Goal: Transaction & Acquisition: Book appointment/travel/reservation

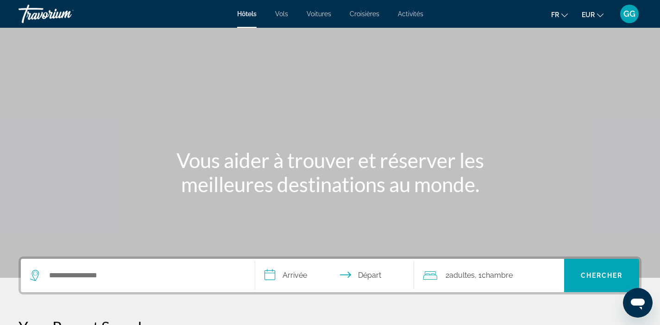
click at [153, 213] on div "Main content" at bounding box center [330, 139] width 660 height 278
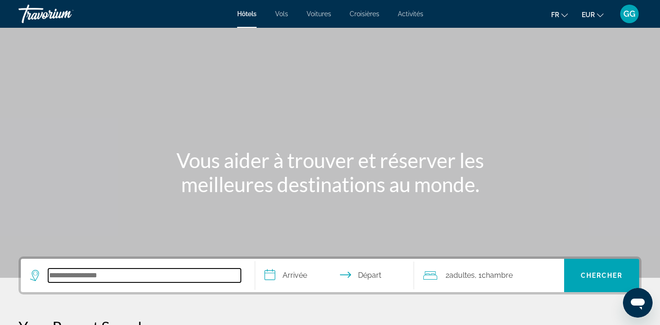
click at [88, 272] on input "Search hotel destination" at bounding box center [144, 276] width 193 height 14
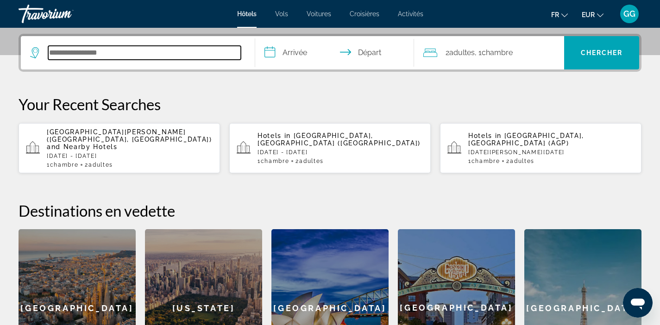
scroll to position [227, 0]
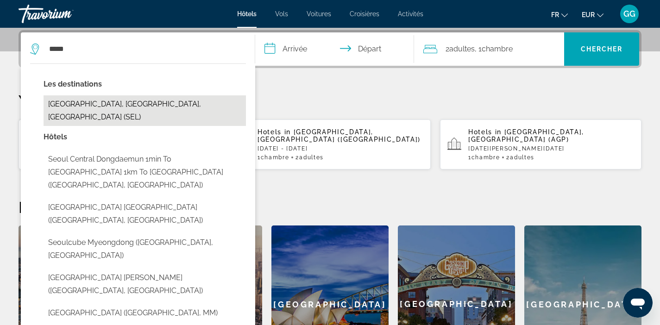
click at [172, 104] on button "[GEOGRAPHIC_DATA], [GEOGRAPHIC_DATA], [GEOGRAPHIC_DATA] (SEL)" at bounding box center [145, 110] width 203 height 31
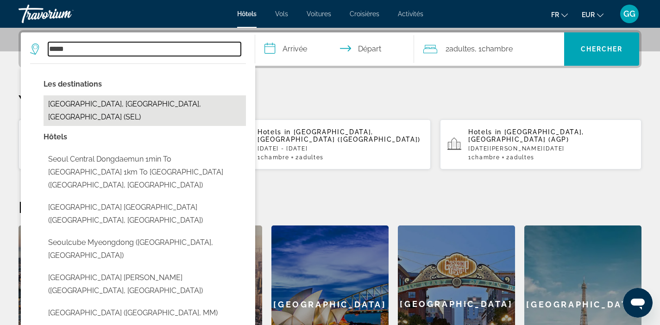
type input "**********"
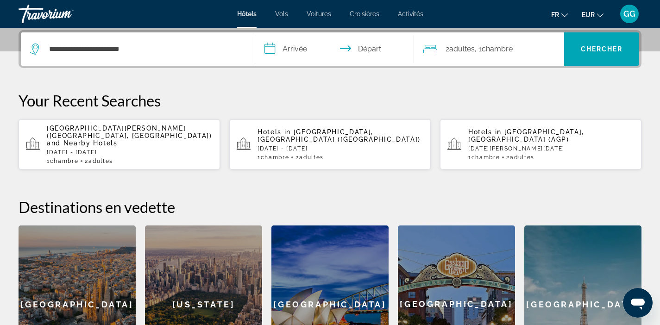
click at [291, 49] on input "**********" at bounding box center [336, 50] width 163 height 36
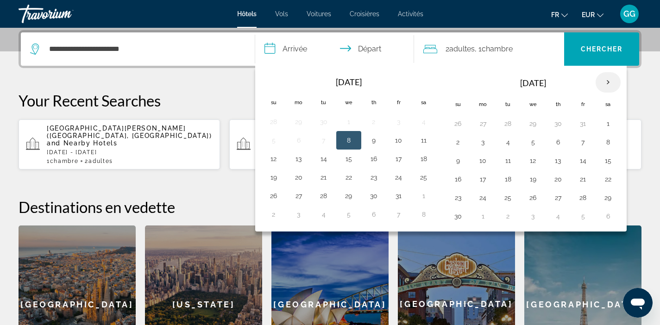
click at [611, 82] on th "Next month" at bounding box center [608, 82] width 25 height 20
click at [458, 140] on button "1" at bounding box center [458, 142] width 15 height 13
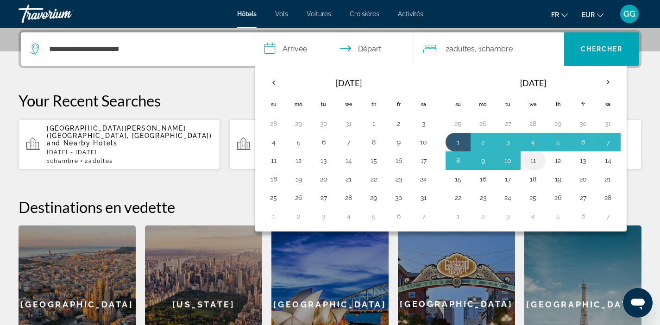
click at [535, 161] on button "11" at bounding box center [533, 160] width 15 height 13
type input "**********"
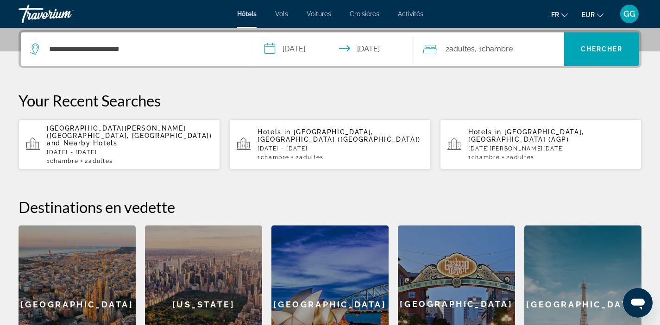
click at [453, 50] on span "Adultes" at bounding box center [462, 48] width 25 height 9
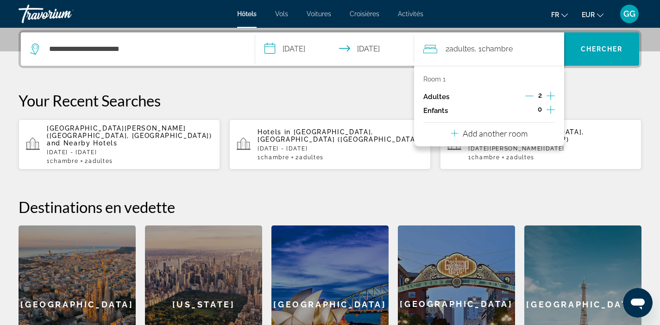
click at [531, 95] on icon "Decrement adults" at bounding box center [530, 96] width 8 height 8
click at [586, 55] on span "Search" at bounding box center [602, 49] width 75 height 22
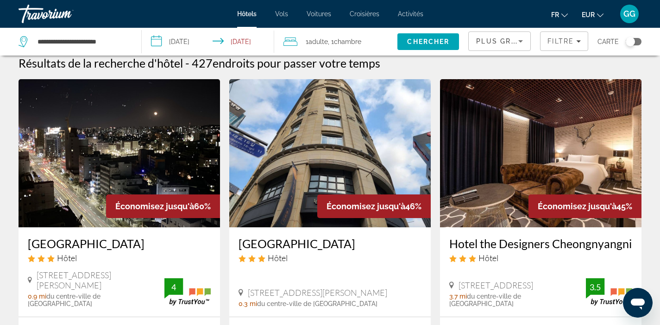
scroll to position [9, 0]
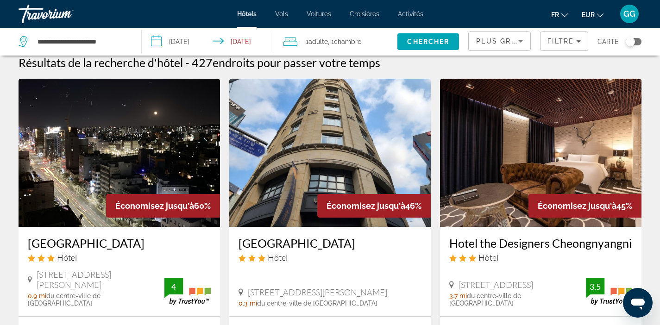
click at [148, 201] on span "Économisez jusqu'à" at bounding box center [154, 206] width 79 height 10
click at [111, 237] on h3 "[GEOGRAPHIC_DATA]" at bounding box center [119, 243] width 183 height 14
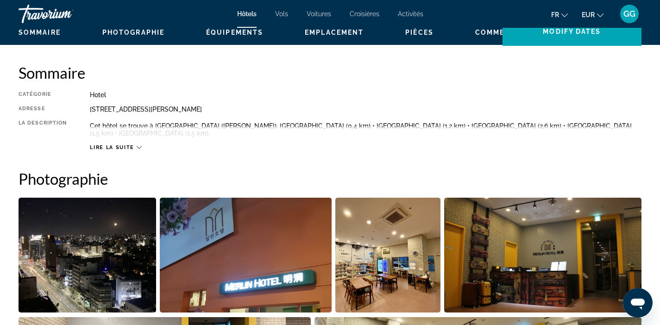
scroll to position [109, 0]
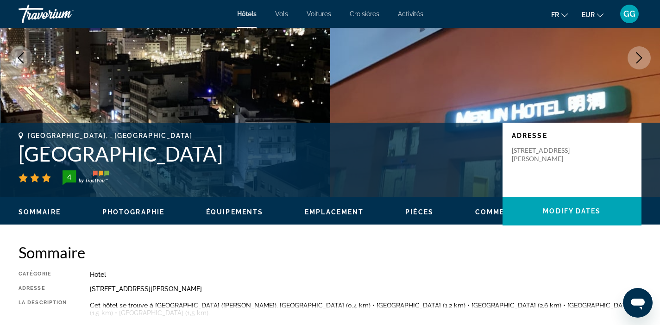
drag, startPoint x: 21, startPoint y: 152, endPoint x: 299, endPoint y: 159, distance: 277.7
click at [299, 159] on h1 "[GEOGRAPHIC_DATA]" at bounding box center [256, 154] width 475 height 24
copy h1 "[GEOGRAPHIC_DATA]"
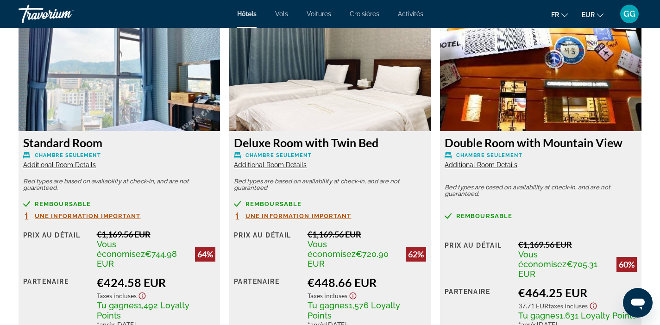
scroll to position [1245, 0]
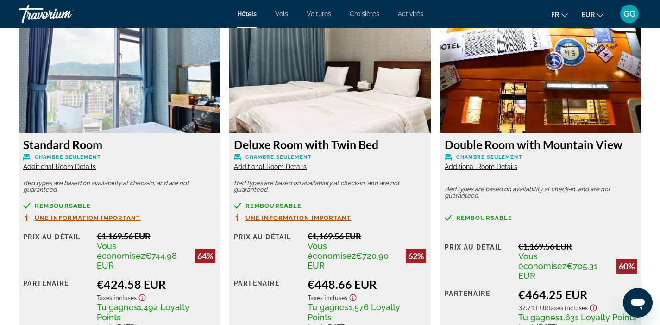
click at [58, 215] on span "Une information important" at bounding box center [88, 218] width 106 height 6
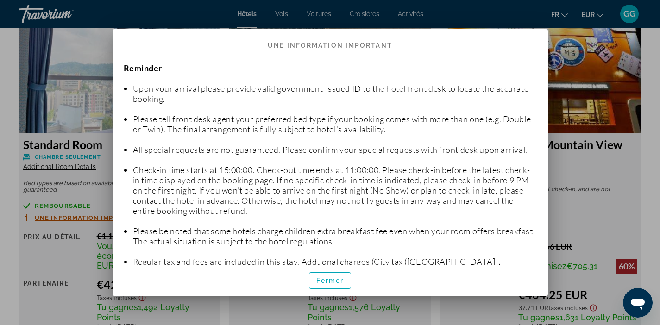
scroll to position [0, 0]
click at [321, 283] on span "Fermer" at bounding box center [331, 280] width 28 height 7
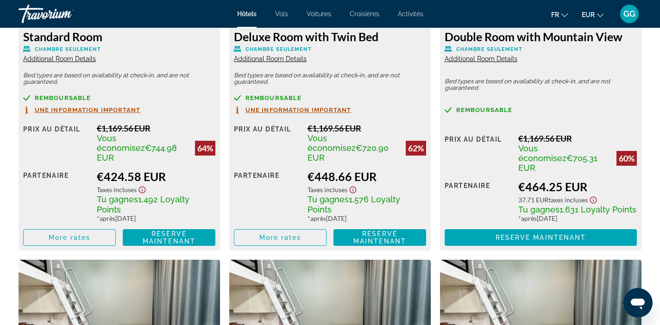
scroll to position [1356, 0]
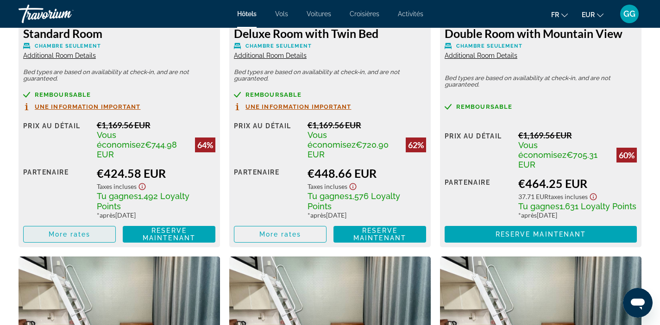
click at [67, 223] on span "Main content" at bounding box center [70, 234] width 92 height 22
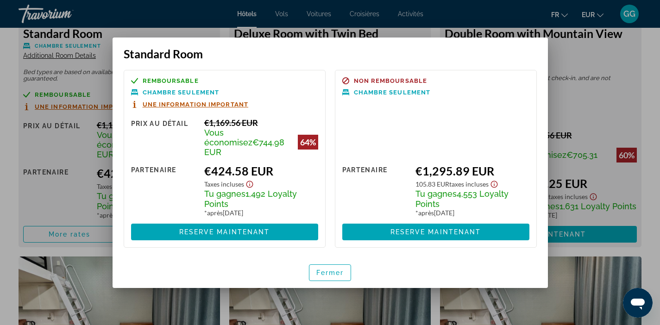
click at [79, 178] on div at bounding box center [330, 162] width 660 height 325
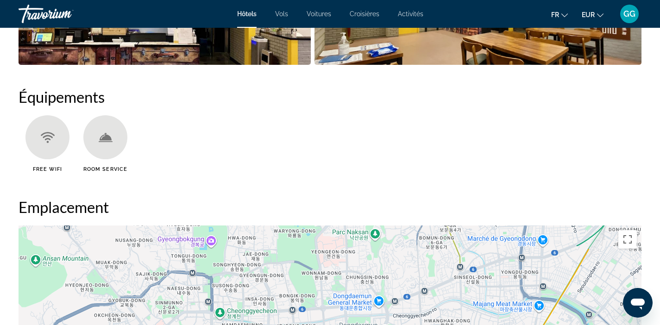
scroll to position [336, 0]
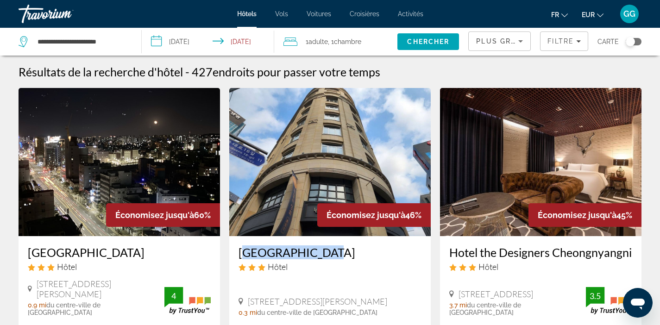
drag, startPoint x: 235, startPoint y: 254, endPoint x: 329, endPoint y: 256, distance: 94.1
click at [329, 256] on div "[GEOGRAPHIC_DATA] Hôtel 3F 56 Namdaemun Ro 1 [PERSON_NAME][GEOGRAPHIC_DATA], [G…" at bounding box center [330, 280] width 202 height 89
copy h3 "[GEOGRAPHIC_DATA]"
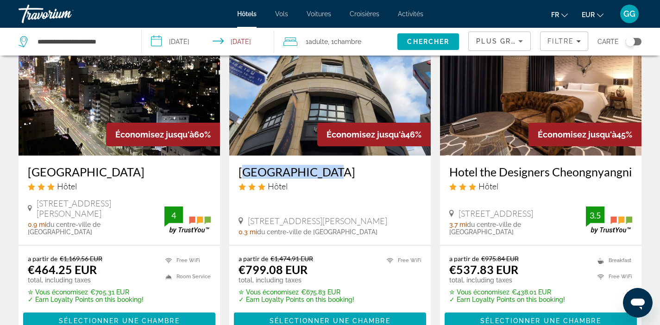
scroll to position [81, 0]
